Goal: Information Seeking & Learning: Find specific fact

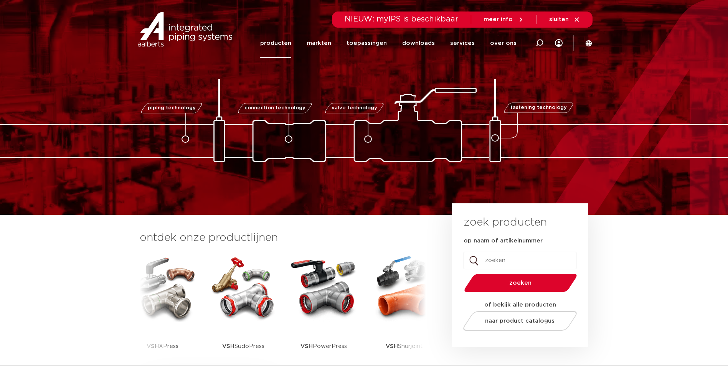
click at [290, 45] on link "producten" at bounding box center [275, 43] width 31 height 30
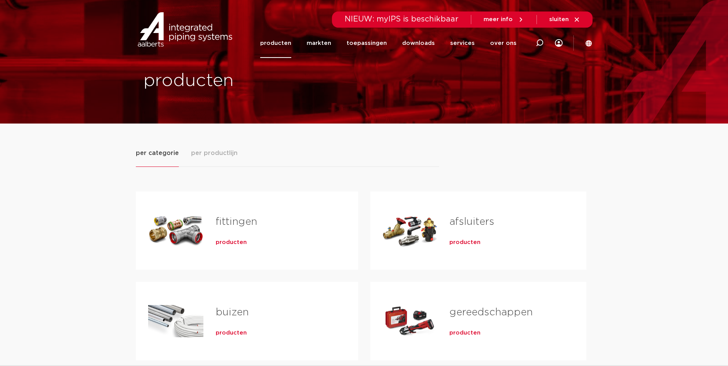
click at [251, 229] on h2 "fittingen" at bounding box center [275, 224] width 118 height 18
click at [246, 223] on link "fittingen" at bounding box center [236, 222] width 41 height 10
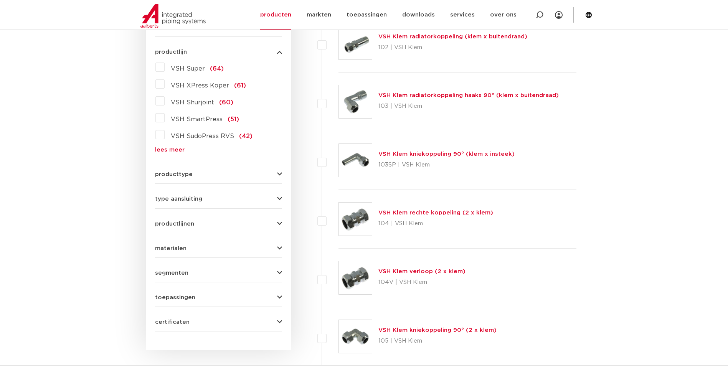
scroll to position [58, 0]
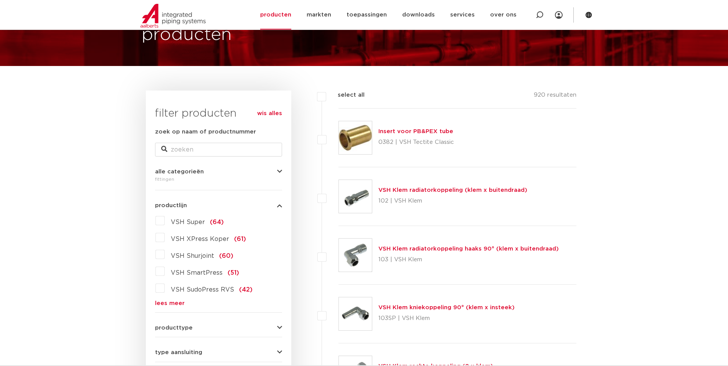
click at [173, 301] on link "lees meer" at bounding box center [218, 304] width 127 height 6
click at [200, 241] on span "VSH XPress Koper" at bounding box center [200, 239] width 58 height 6
click at [0, 0] on input "VSH XPress Koper (61)" at bounding box center [0, 0] width 0 height 0
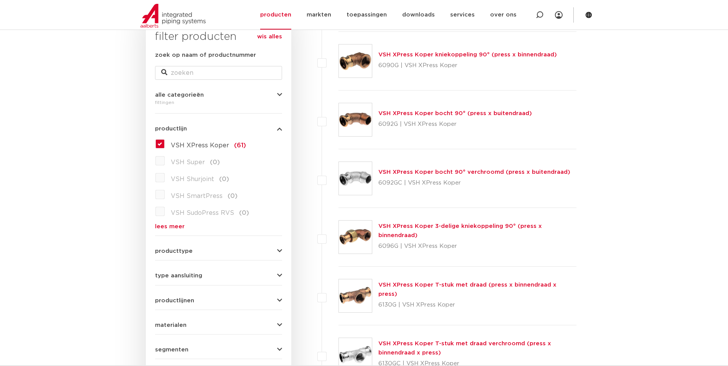
scroll to position [211, 0]
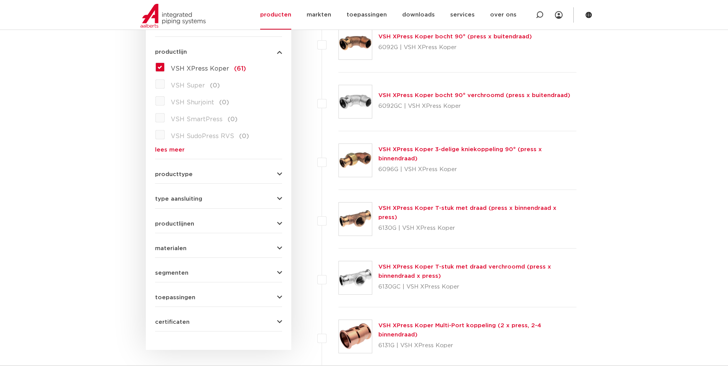
click at [251, 177] on button "producttype" at bounding box center [218, 175] width 127 height 6
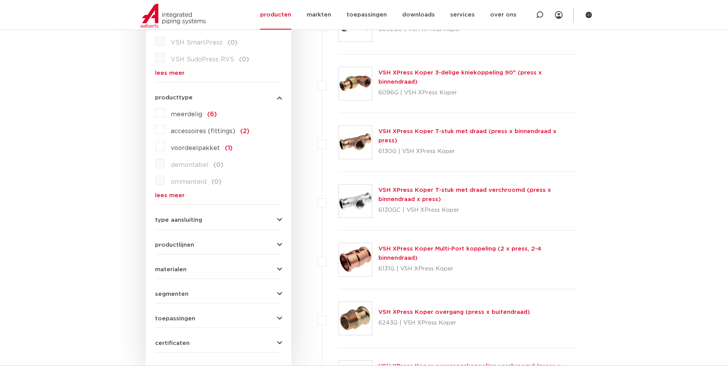
scroll to position [326, 0]
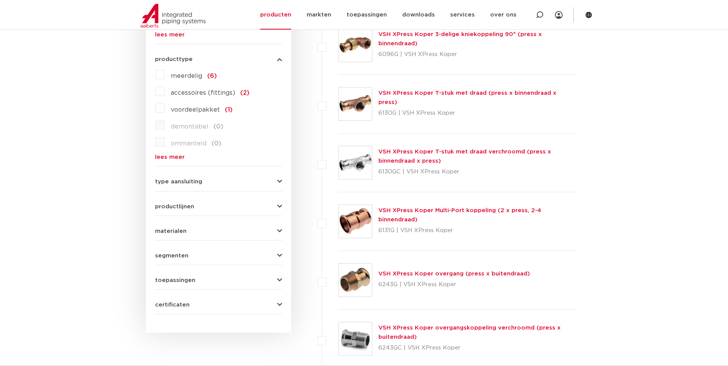
click at [277, 206] on icon "button" at bounding box center [279, 207] width 5 height 6
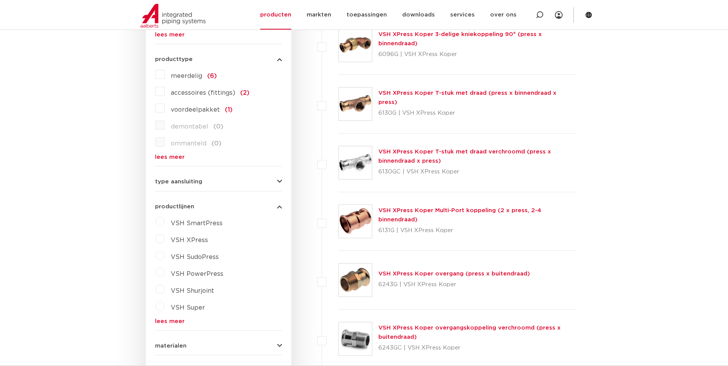
scroll to position [365, 0]
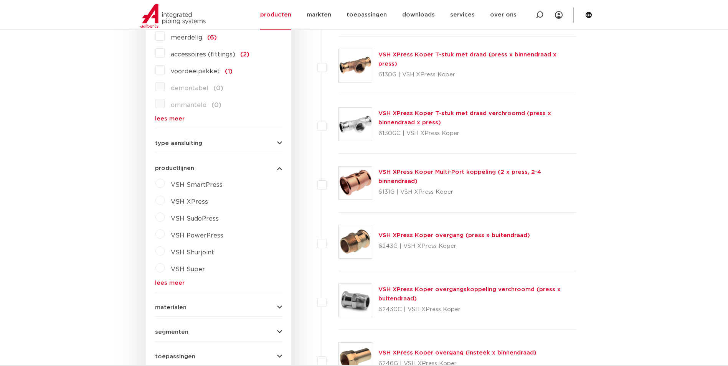
click at [203, 200] on span "VSH XPress" at bounding box center [189, 202] width 37 height 6
click at [217, 221] on select "maak een keuze VSH XPress RVS 304 fittingen VSH XPress Staalverzinkt fittingen …" at bounding box center [225, 219] width 109 height 17
select select "7532"
click at [171, 211] on select "maak een keuze VSH XPress RVS 304 fittingen VSH XPress Staalverzinkt fittingen …" at bounding box center [225, 219] width 109 height 17
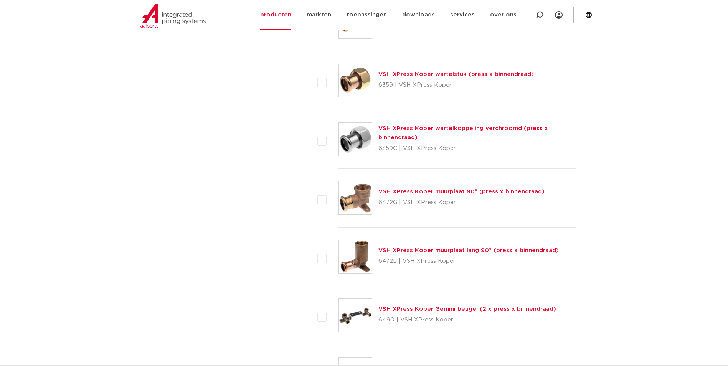
scroll to position [1305, 0]
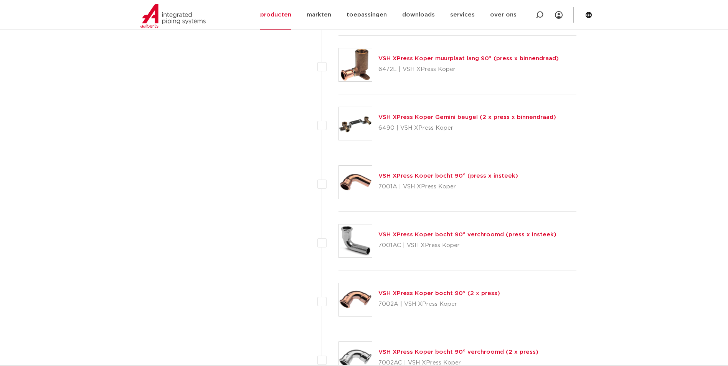
click at [451, 293] on link "VSH XPress Koper bocht 90° (2 x press)" at bounding box center [440, 294] width 122 height 6
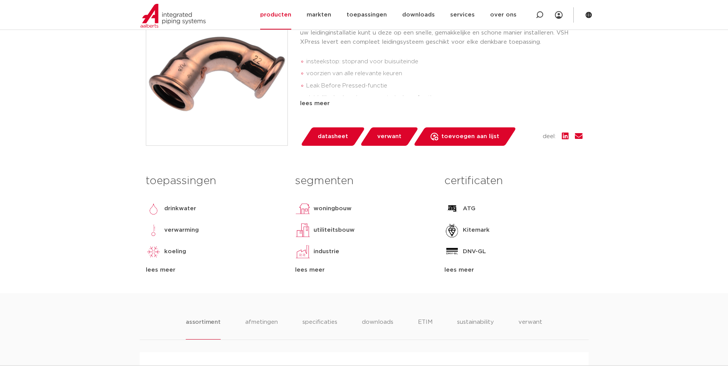
scroll to position [384, 0]
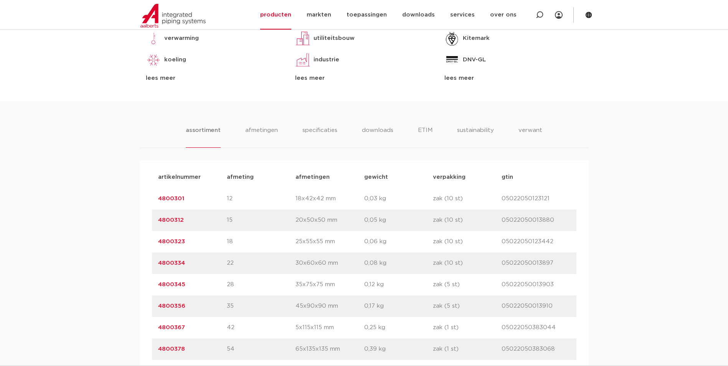
drag, startPoint x: 174, startPoint y: 332, endPoint x: 149, endPoint y: 329, distance: 25.1
click at [149, 329] on div "artikelnummer afmeting [GEOGRAPHIC_DATA] gewicht verpakking gtin artikelnummer …" at bounding box center [364, 316] width 449 height 313
copy link "4800367"
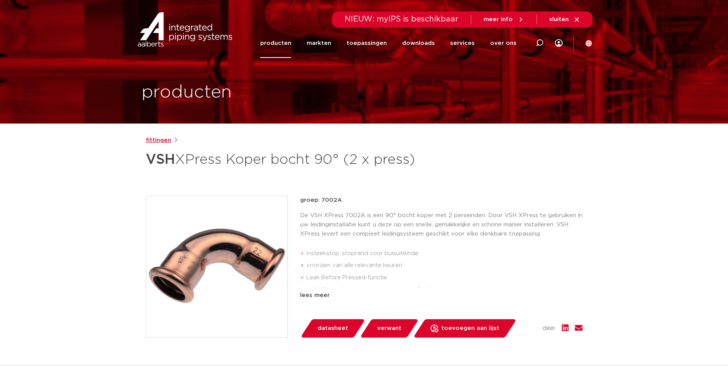
click at [161, 141] on link "fittingen" at bounding box center [158, 140] width 25 height 9
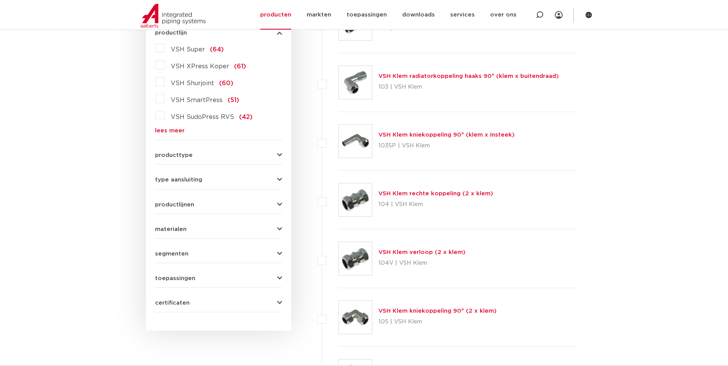
scroll to position [192, 0]
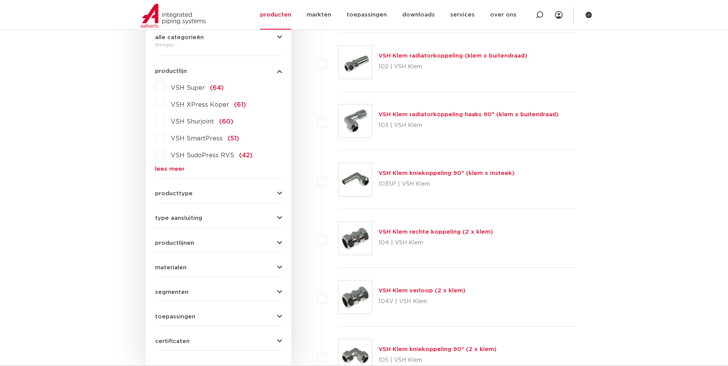
click at [220, 106] on span "VSH XPress Koper" at bounding box center [200, 105] width 58 height 6
click at [0, 0] on input "VSH XPress Koper (61)" at bounding box center [0, 0] width 0 height 0
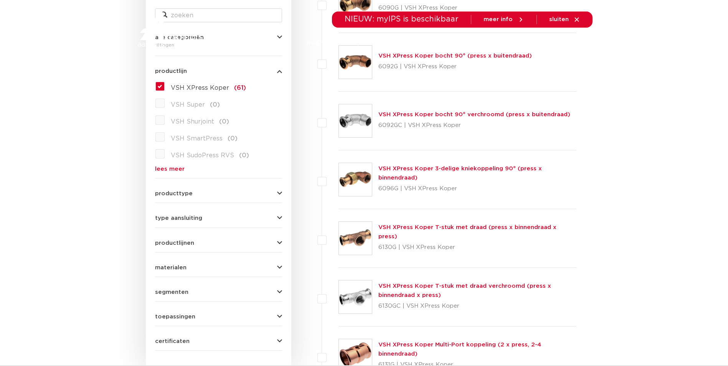
click at [255, 240] on div "productlijnen VSH SmartPress maak een keuze VSH SmartPress afsluiters VSH Smart…" at bounding box center [218, 240] width 127 height 12
click at [279, 243] on icon "button" at bounding box center [279, 243] width 5 height 6
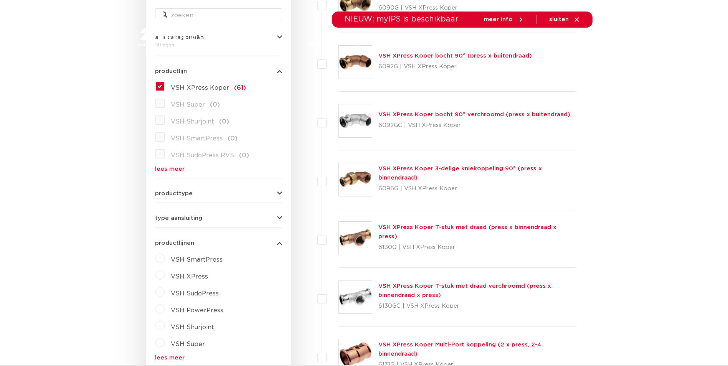
click at [195, 280] on label "VSH XPress" at bounding box center [186, 275] width 43 height 12
click at [216, 289] on select "maak een keuze VSH XPress RVS 304 fittingen VSH XPress Staalverzinkt fittingen …" at bounding box center [225, 294] width 109 height 17
select select "7532"
click at [171, 286] on select "maak een keuze VSH XPress RVS 304 fittingen VSH XPress Staalverzinkt fittingen …" at bounding box center [225, 294] width 109 height 17
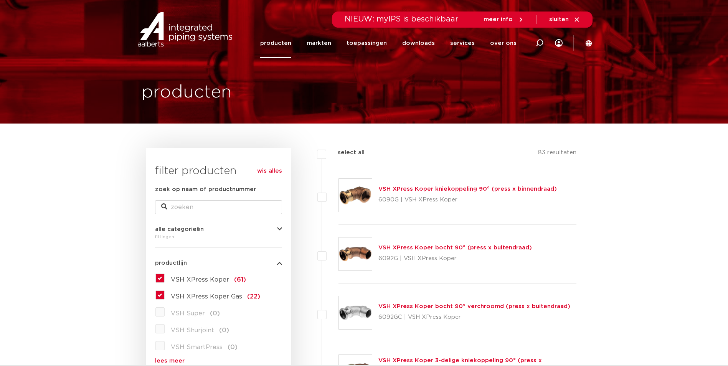
click at [165, 281] on label "VSH XPress Koper (61)" at bounding box center [205, 278] width 81 height 12
click at [0, 0] on input "VSH XPress Koper (61)" at bounding box center [0, 0] width 0 height 0
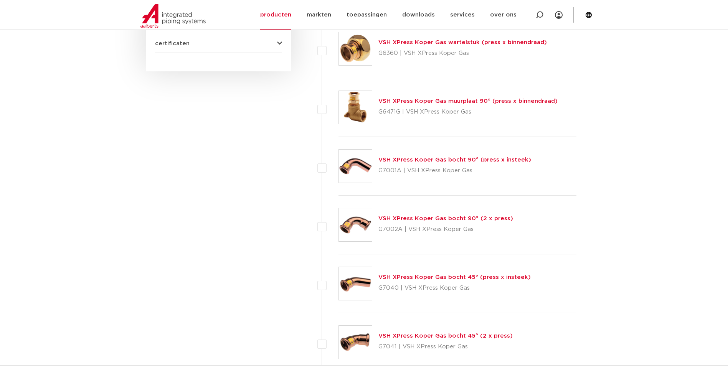
scroll to position [537, 0]
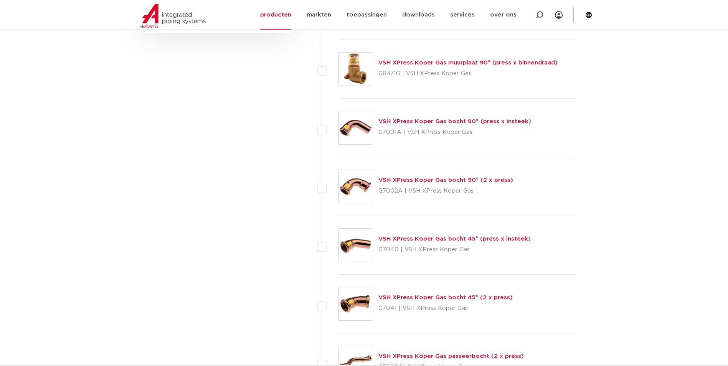
click at [437, 179] on link "VSH XPress Koper Gas bocht 90° (2 x press)" at bounding box center [446, 180] width 135 height 6
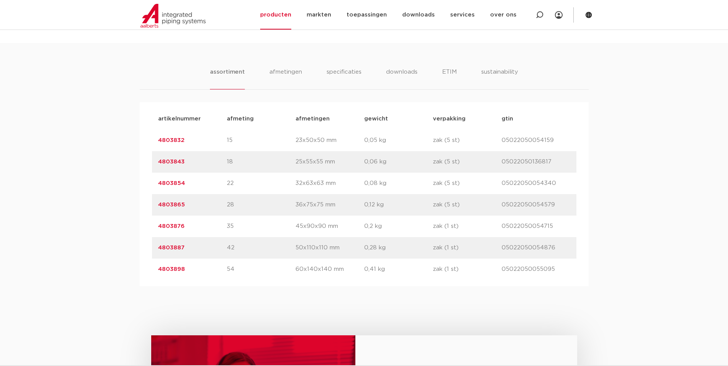
scroll to position [499, 0]
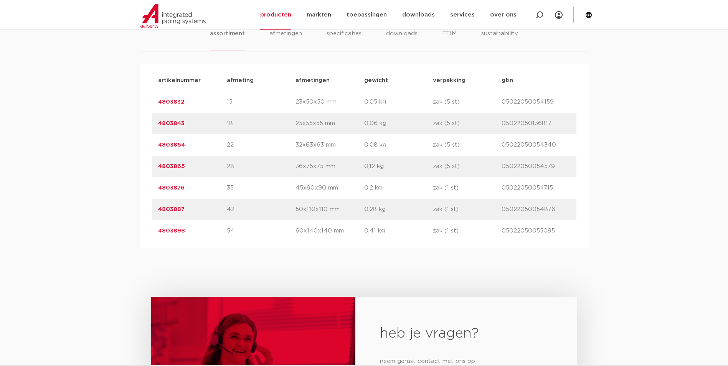
drag, startPoint x: 160, startPoint y: 214, endPoint x: 154, endPoint y: 214, distance: 5.8
click at [154, 214] on div "artikelnummer 4803887 afmeting 42 [GEOGRAPHIC_DATA] 50x110x110 mm gewicht 0,28 …" at bounding box center [364, 209] width 425 height 21
copy link "4803887"
